Goal: Transaction & Acquisition: Book appointment/travel/reservation

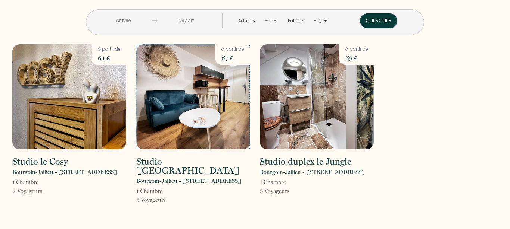
click at [188, 98] on img at bounding box center [193, 96] width 114 height 105
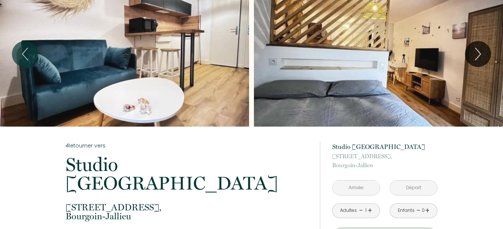
scroll to position [2, 0]
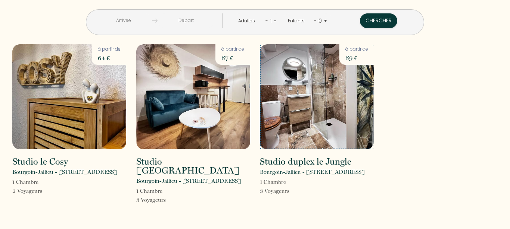
click at [300, 121] on img at bounding box center [317, 96] width 114 height 105
click at [205, 85] on img at bounding box center [193, 96] width 114 height 105
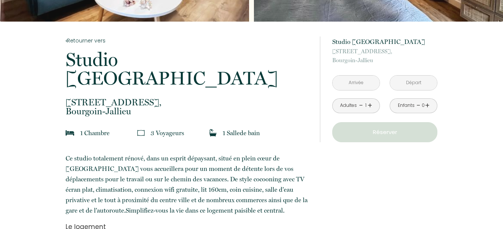
scroll to position [143, 0]
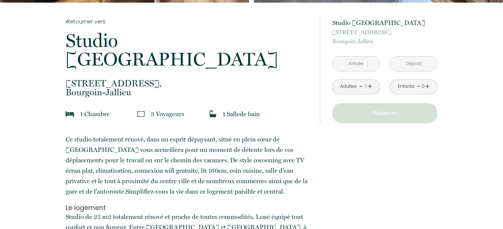
click at [369, 88] on link "+" at bounding box center [370, 87] width 4 height 12
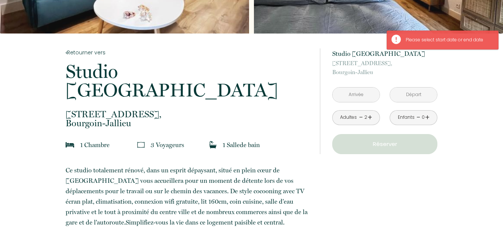
scroll to position [110, 0]
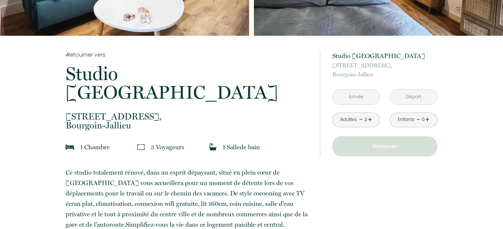
click at [363, 95] on input "text" at bounding box center [356, 97] width 47 height 15
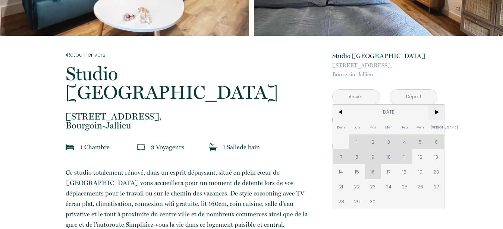
click at [437, 110] on span ">" at bounding box center [437, 112] width 16 height 15
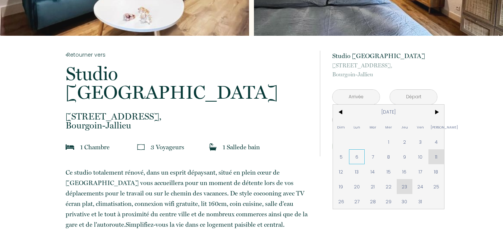
click at [356, 160] on span "6" at bounding box center [357, 157] width 16 height 15
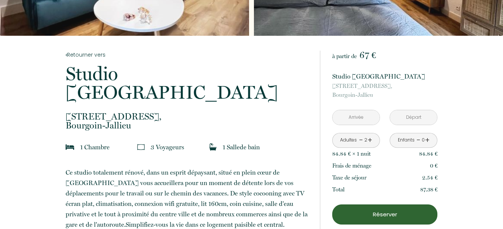
type input "[DATE]"
click at [422, 117] on input "[DATE]" at bounding box center [413, 117] width 47 height 15
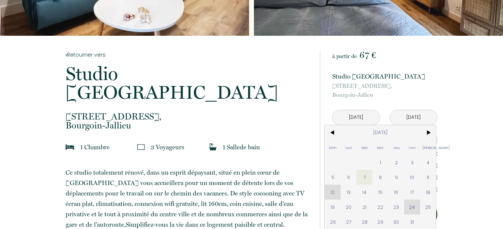
click at [433, 118] on input "[DATE]" at bounding box center [413, 117] width 47 height 15
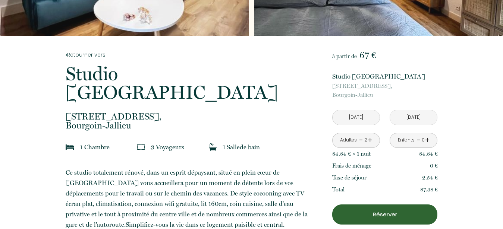
click at [433, 118] on input "[DATE]" at bounding box center [413, 117] width 47 height 15
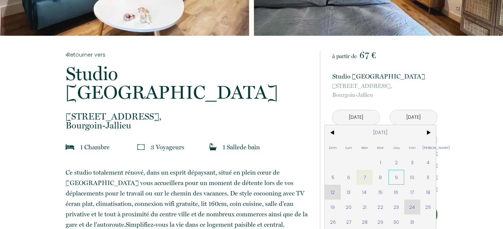
click at [405, 178] on span "9" at bounding box center [397, 177] width 16 height 15
type input "[DATE]"
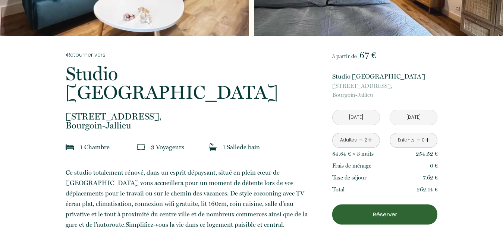
click at [359, 140] on div "Adultes - 2 +" at bounding box center [356, 140] width 48 height 15
click at [362, 141] on link "-" at bounding box center [361, 141] width 4 height 12
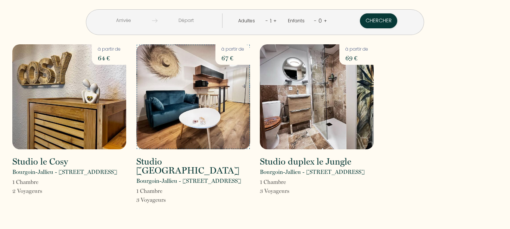
click at [169, 133] on img at bounding box center [193, 96] width 114 height 105
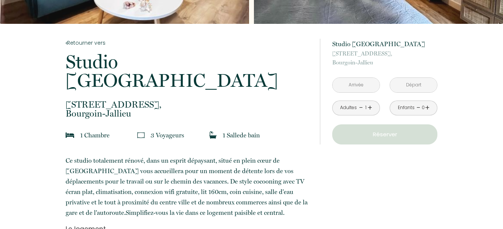
scroll to position [134, 0]
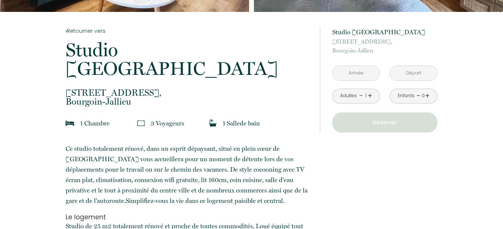
click at [361, 71] on input "text" at bounding box center [356, 73] width 47 height 15
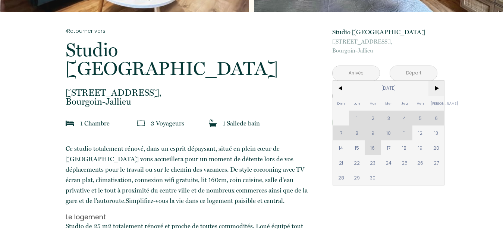
click at [436, 85] on span ">" at bounding box center [437, 88] width 16 height 15
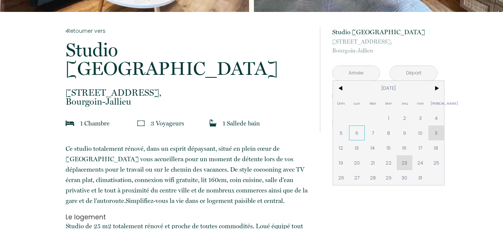
click at [359, 132] on span "6" at bounding box center [357, 133] width 16 height 15
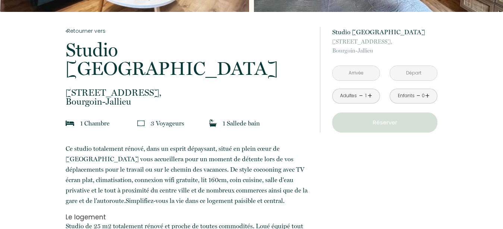
type input "[DATE]"
click at [422, 55] on p "[STREET_ADDRESS]" at bounding box center [384, 46] width 105 height 18
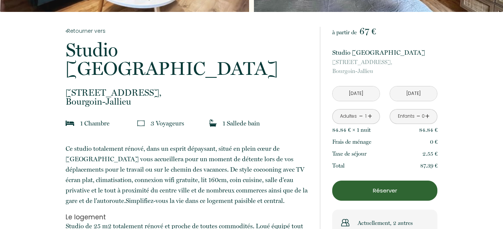
click at [430, 93] on input "[DATE]" at bounding box center [413, 94] width 47 height 15
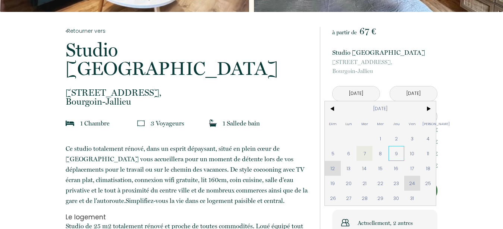
click at [405, 154] on span "9" at bounding box center [397, 153] width 16 height 15
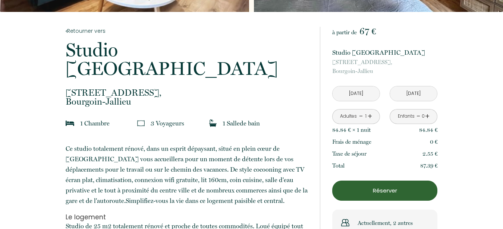
type input "[DATE]"
click at [390, 190] on p "Réserver" at bounding box center [385, 191] width 100 height 9
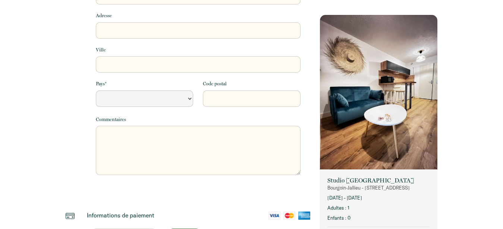
select select "Default select example"
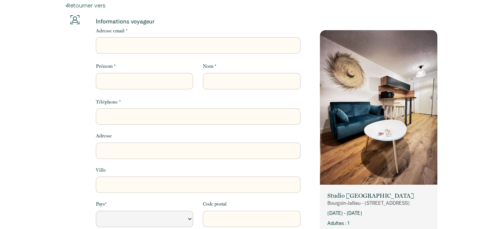
scroll to position [12, 0]
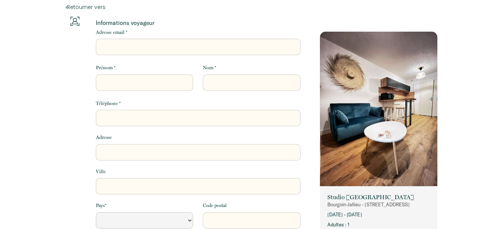
click at [167, 47] on input "Adresse email *" at bounding box center [198, 47] width 205 height 16
type input "R"
select select "Default select example"
type input "RO"
select select "Default select example"
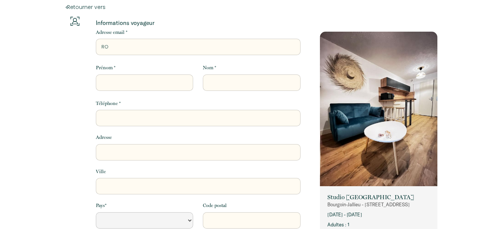
type input "ROD"
select select "Default select example"
type input "RODR"
select select "Default select example"
type input "RODRI"
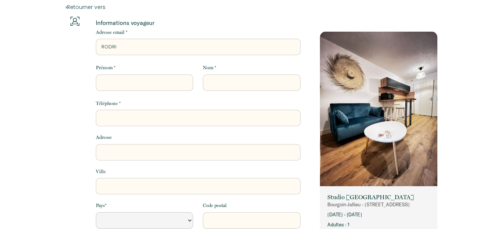
select select "Default select example"
type input "RODRIG"
select select "Default select example"
type input "RODRIGU"
select select "Default select example"
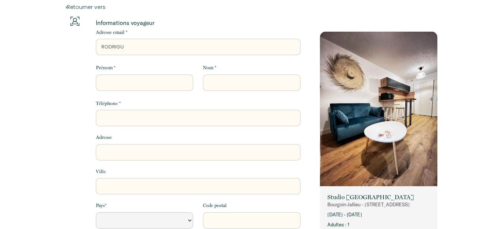
type input "[PERSON_NAME]"
select select "Default select example"
type input "[PERSON_NAME]"
select select "Default select example"
type input "[PERSON_NAME]"
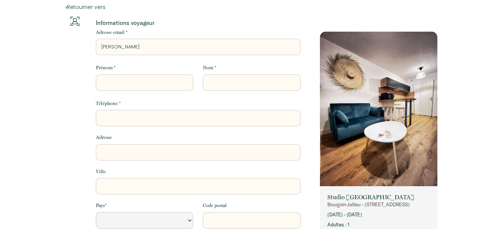
select select "Default select example"
type input "RODRIGU"
select select "Default select example"
type input "RODRIG"
select select "Default select example"
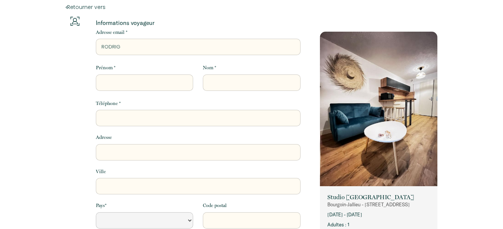
type input "RODRI"
select select "Default select example"
type input "RODR"
select select "Default select example"
type input "ROD"
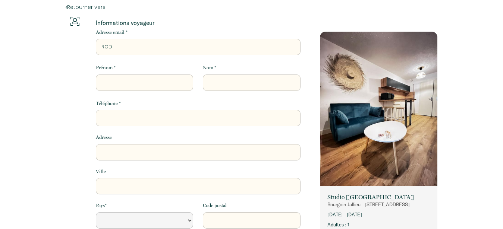
select select "Default select example"
type input "RO"
select select "Default select example"
type input "R"
select select "Default select example"
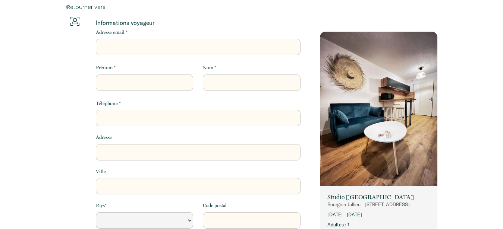
select select "Default select example"
type input "r"
select select "Default select example"
type input "ro"
select select "Default select example"
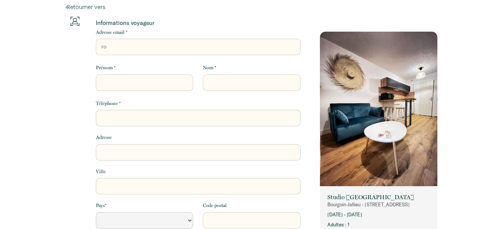
type input "rod"
select select "Default select example"
type input "rodr"
select select "Default select example"
type input "rodri"
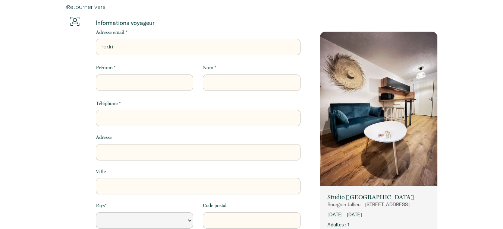
select select "Default select example"
type input "rodrig"
select select "Default select example"
type input "rodrigu"
select select "Default select example"
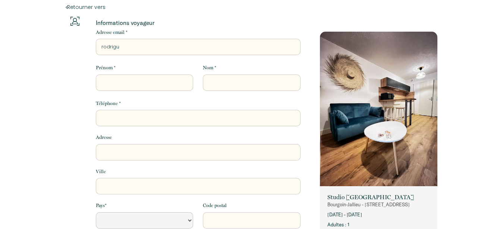
type input "[PERSON_NAME]"
select select "Default select example"
type input "rodrigues"
select select "Default select example"
type input "rodrigues."
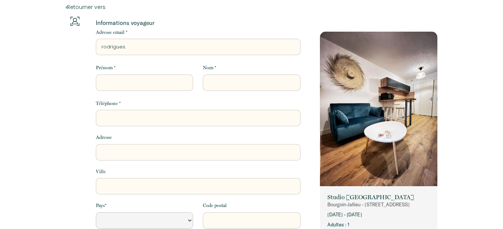
select select "Default select example"
type input "rodrigues.s"
select select "Default select example"
type input "[DOMAIN_NAME]"
select select "Default select example"
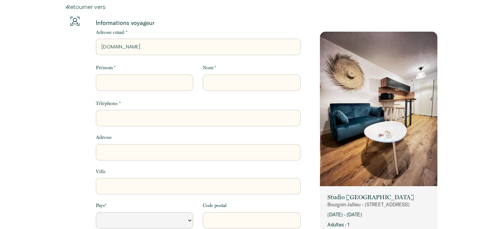
type input "rodrigues.syl"
select select "Default select example"
type input "rodrigues.sylv"
select select "Default select example"
type input "rodrigues.sylve"
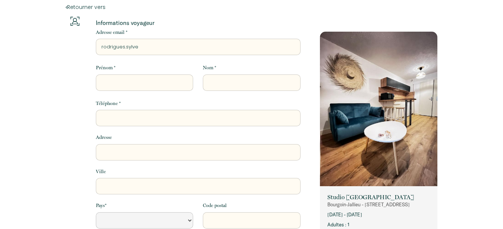
select select "Default select example"
type input "rodrigues.sylvet"
select select "Default select example"
type input "rodrigues.sylvett"
select select "Default select example"
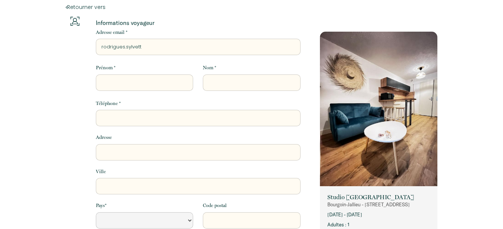
type input "rodrigues.sylvette"
select select "Default select example"
type input "rodrigues.sylvette@"
select select "Default select example"
type input "[PERSON_NAME]"
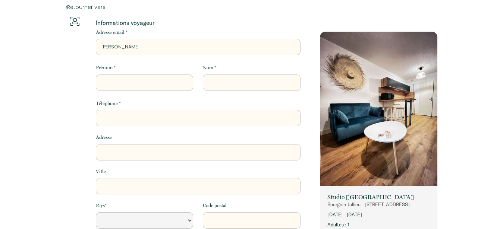
select select "Default select example"
type input "[PERSON_NAME]"
select select "Default select example"
type input "[PERSON_NAME]"
select select "Default select example"
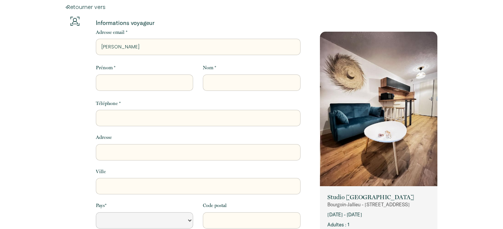
type input "[PERSON_NAME]"
select select "Default select example"
type input "[PERSON_NAME]"
select select "Default select example"
type input "[PERSON_NAME]"
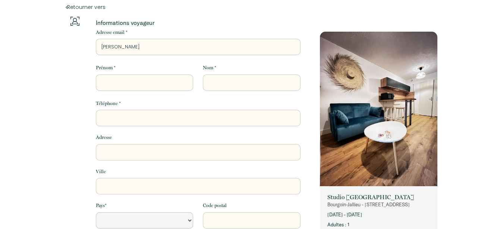
select select "Default select example"
type input "[EMAIL_ADDRESS]"
select select "Default select example"
type input "[EMAIL_ADDRESS]."
select select "Default select example"
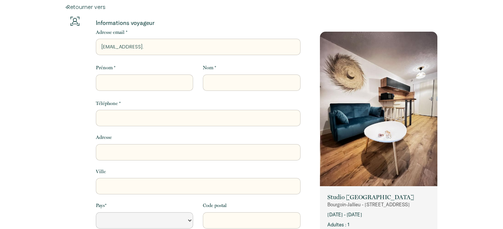
type input "[PERSON_NAME]"
select select "Default select example"
type input "[PERSON_NAME][EMAIL_ADDRESS][DOMAIN_NAME]"
select select "Default select example"
type input "[PERSON_NAME][EMAIL_ADDRESS][DOMAIN_NAME]"
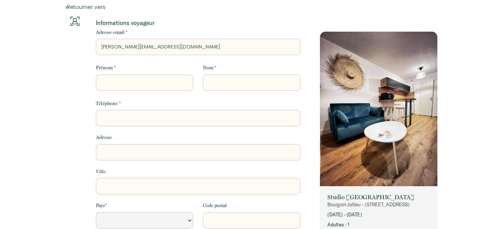
select select "Default select example"
type input "[PERSON_NAME][EMAIL_ADDRESS][DOMAIN_NAME]"
click at [155, 82] on input "Prénom *" at bounding box center [144, 83] width 97 height 16
type input "S"
select select "Default select example"
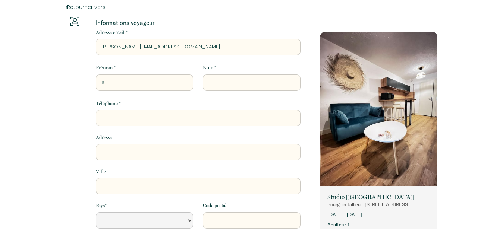
type input "Sy"
select select "Default select example"
type input "Syl"
select select "Default select example"
type input "Sylv"
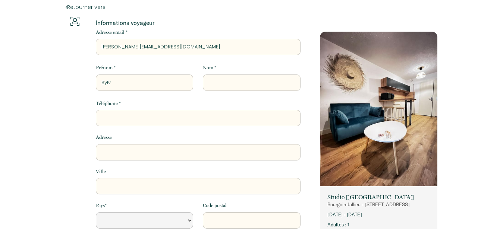
select select "Default select example"
type input "Sylve"
select select "Default select example"
type input "Sylvet"
select select "Default select example"
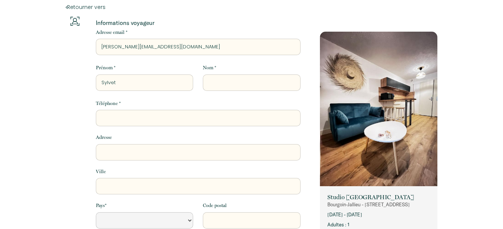
type input "Sylvett"
select select "Default select example"
type input "Sylvette"
select select "Default select example"
type input "Sylvette"
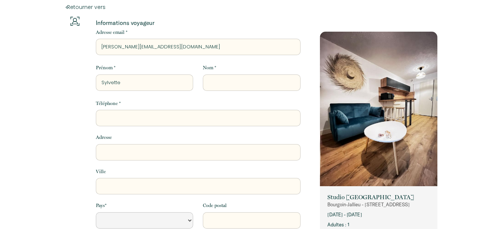
click at [228, 80] on input "Nom *" at bounding box center [251, 83] width 97 height 16
type input "R"
select select "Default select example"
type input "Ro"
select select "Default select example"
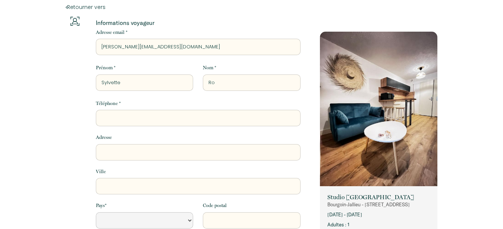
type input "Rod"
select select "Default select example"
type input "Rodr"
select select "Default select example"
type input "Rodri"
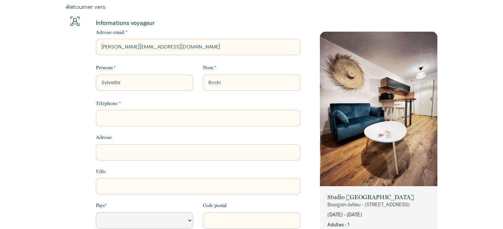
select select "Default select example"
type input "Rodrig"
select select "Default select example"
type input "Rodrigu"
select select "Default select example"
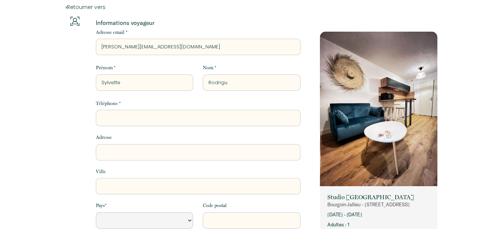
type input "[PERSON_NAME]"
select select "Default select example"
type input "Rodriguès"
select select "Default select example"
type input "Rodriguès"
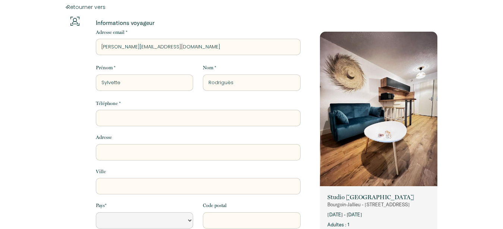
click at [211, 114] on input "Téléphone *" at bounding box center [198, 118] width 205 height 16
type input "0"
select select "Default select example"
type input "06"
select select "Default select example"
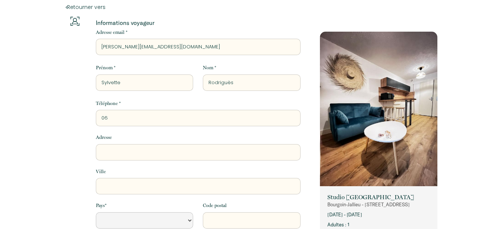
type input "061"
select select "Default select example"
type input "0613"
select select "Default select example"
type input "06131"
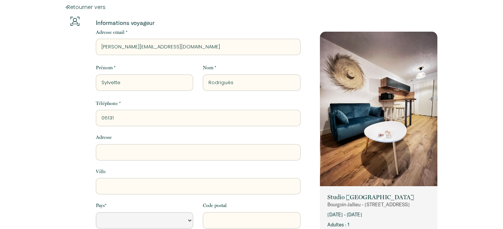
select select "Default select example"
type input "061316"
select select "Default select example"
type input "0613164"
select select "Default select example"
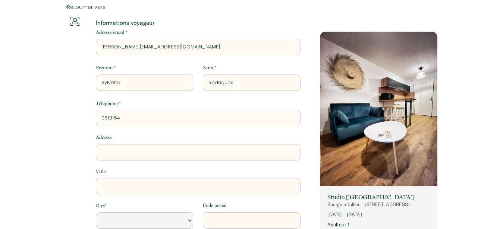
type input "06131640"
select select "Default select example"
type input "061316403"
select select "Default select example"
type input "0613164033"
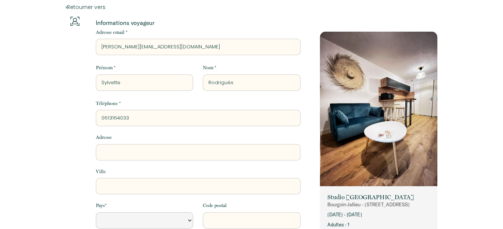
select select "Default select example"
type input "0613164033"
click at [186, 152] on input "Adresse" at bounding box center [198, 152] width 205 height 16
type input "("
select select "Default select example"
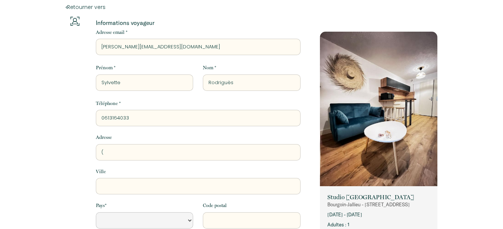
type input "(-"
select select "Default select example"
type input "(-"
select select "Default select example"
type input "(- A"
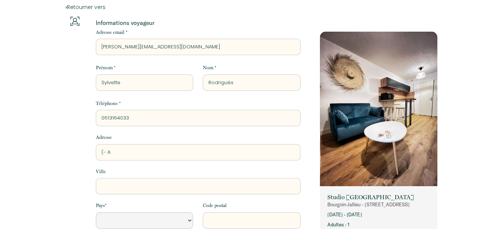
select select "Default select example"
type input "(- AL"
select select "Default select example"
type input "(- ALL"
select select "Default select example"
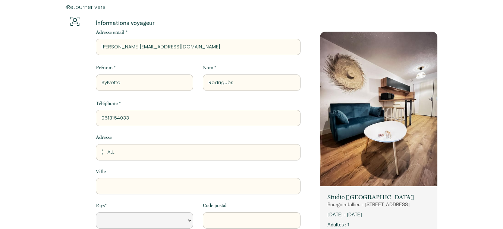
type input "(- ALL2"
select select "Default select example"
type input "(- ALL2E"
select select "Default select example"
type input "(- ALL2E"
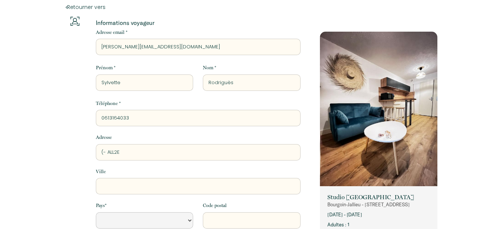
select select "Default select example"
type input "(- ALL2E"
select select "Default select example"
type input "(- ALL2"
select select "Default select example"
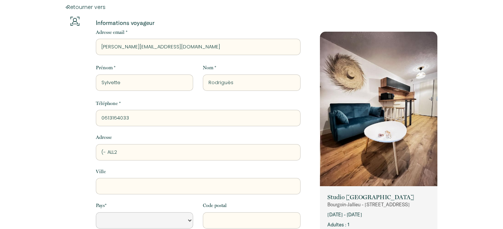
type input "(- ALL"
select select "Default select example"
type input "(- AL"
select select "Default select example"
type input "(- A"
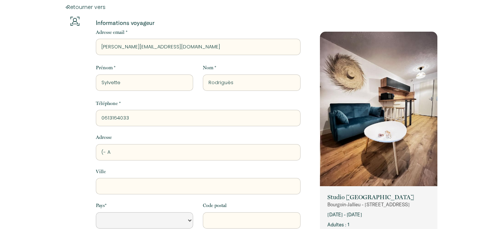
select select "Default select example"
type input "(-"
select select "Default select example"
type input "(-"
select select "Default select example"
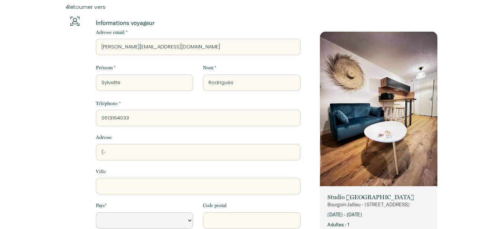
type input "("
select select "Default select example"
type input "5"
select select "Default select example"
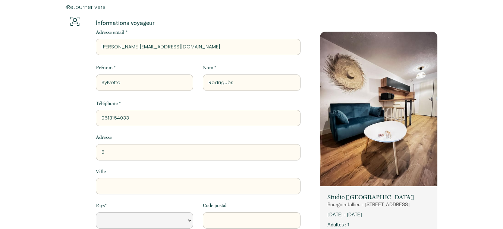
type input "56"
select select "Default select example"
type input "56"
click at [167, 187] on input "Ville" at bounding box center [198, 186] width 205 height 16
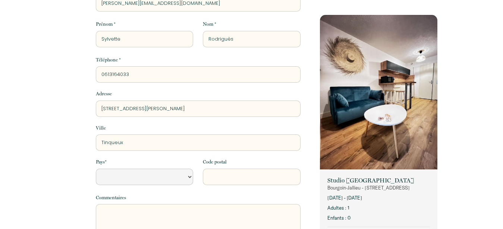
scroll to position [62, 0]
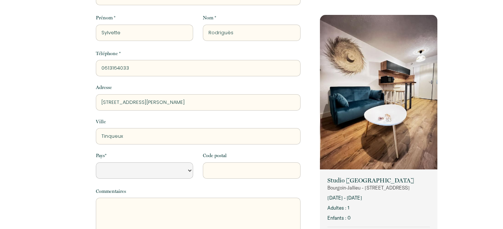
click at [257, 170] on input "Code postal" at bounding box center [251, 171] width 97 height 16
click at [96, 163] on select "[GEOGRAPHIC_DATA] [GEOGRAPHIC_DATA] [GEOGRAPHIC_DATA] [GEOGRAPHIC_DATA] [GEOGRA…" at bounding box center [144, 171] width 97 height 16
click option "[GEOGRAPHIC_DATA]" at bounding box center [0, 0] width 0 height 0
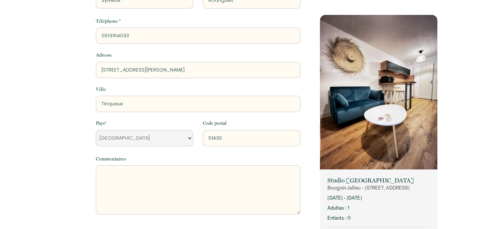
scroll to position [100, 0]
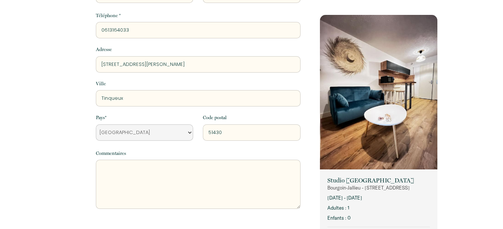
click at [175, 173] on textarea at bounding box center [198, 184] width 205 height 49
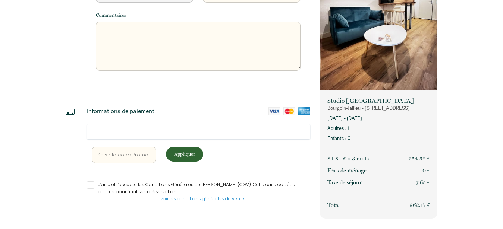
scroll to position [238, 0]
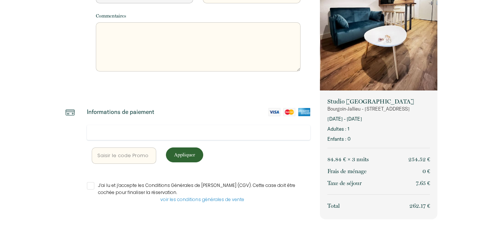
click at [182, 159] on p "Appliquer" at bounding box center [185, 154] width 32 height 7
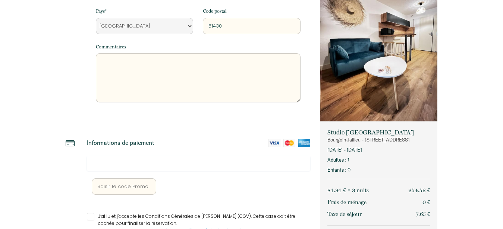
scroll to position [250, 0]
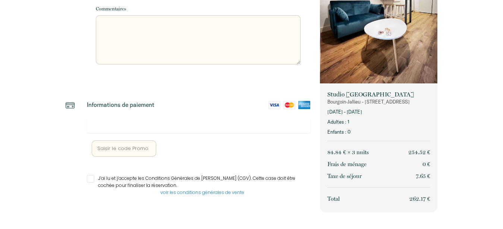
click at [95, 176] on input "J’ai lu et j’accepte les Conditions Générales de [PERSON_NAME] (CGV). Cette cas…" at bounding box center [199, 178] width 224 height 7
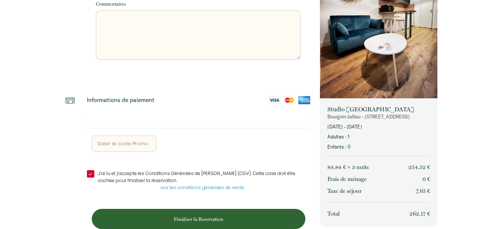
click at [234, 222] on p "Finaliser la Reservation" at bounding box center [198, 219] width 209 height 7
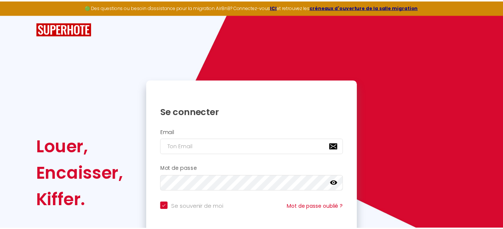
scroll to position [0, 0]
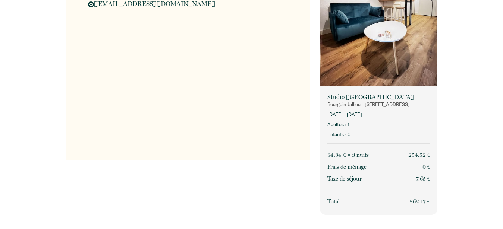
scroll to position [86, 0]
